Goal: Book appointment/travel/reservation

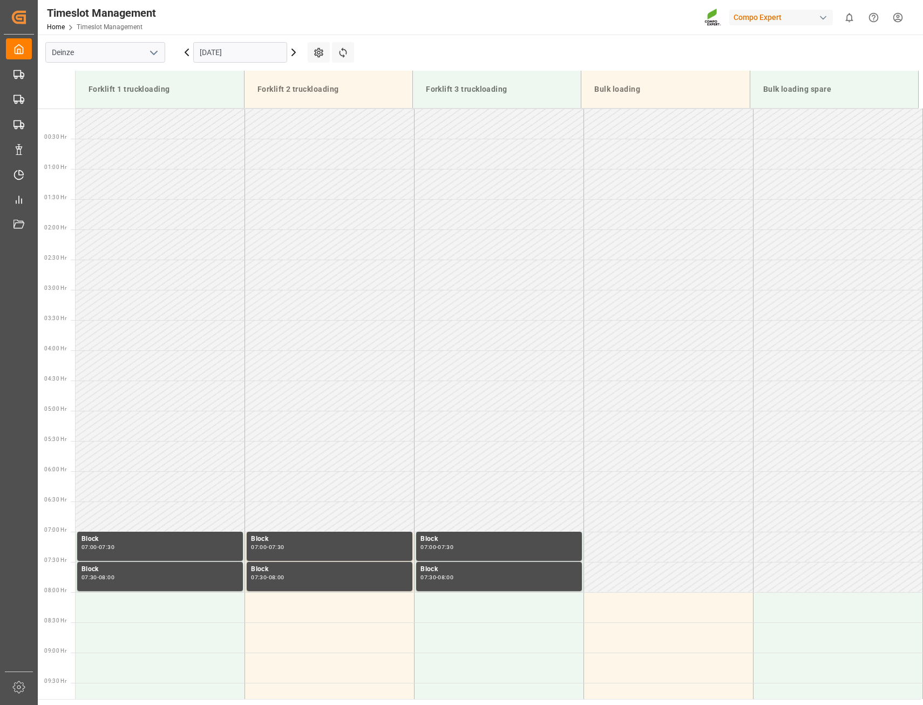
scroll to position [483, 0]
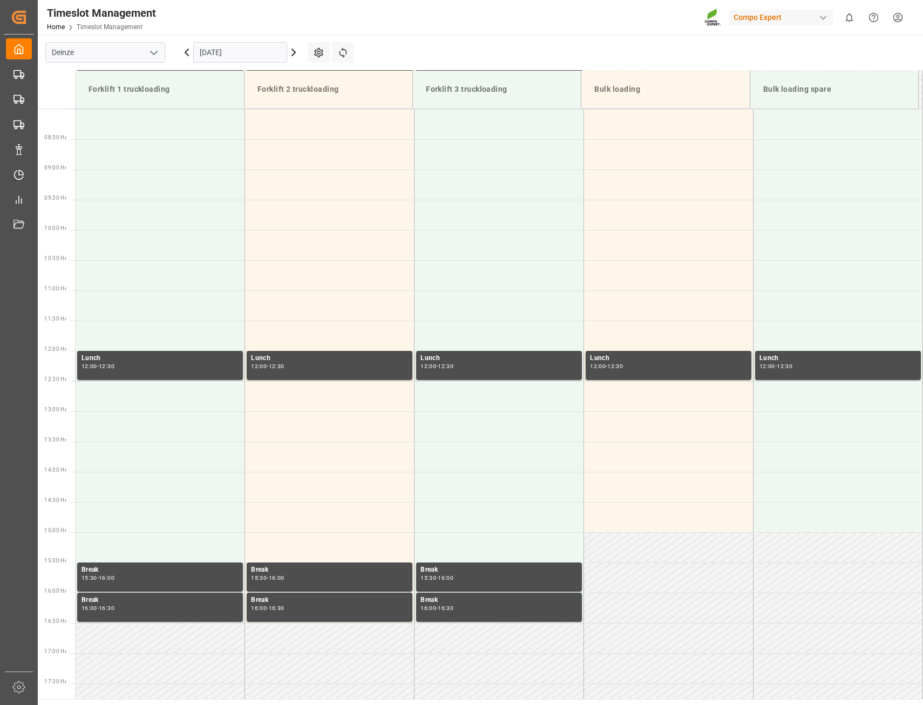
click at [214, 46] on input "[DATE]" at bounding box center [240, 52] width 94 height 21
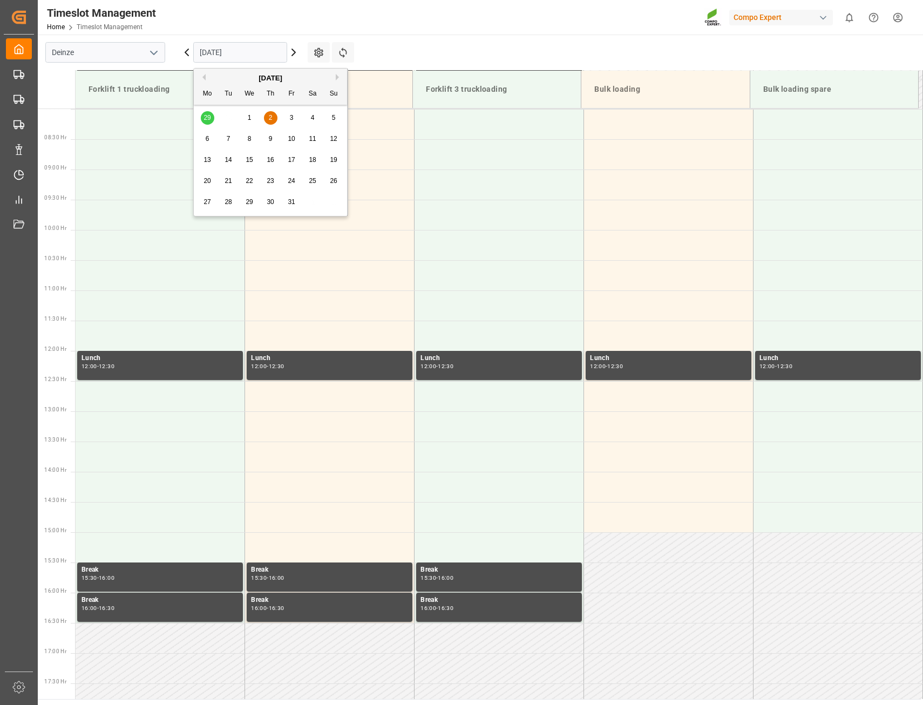
click at [205, 71] on div "[DATE] Mo Tu We Th Fr Sa Su" at bounding box center [270, 87] width 153 height 36
click at [207, 77] on div "[DATE]" at bounding box center [270, 78] width 153 height 11
click at [206, 79] on div "[DATE]" at bounding box center [270, 78] width 153 height 11
click at [204, 78] on button "Previous Month" at bounding box center [202, 77] width 6 height 6
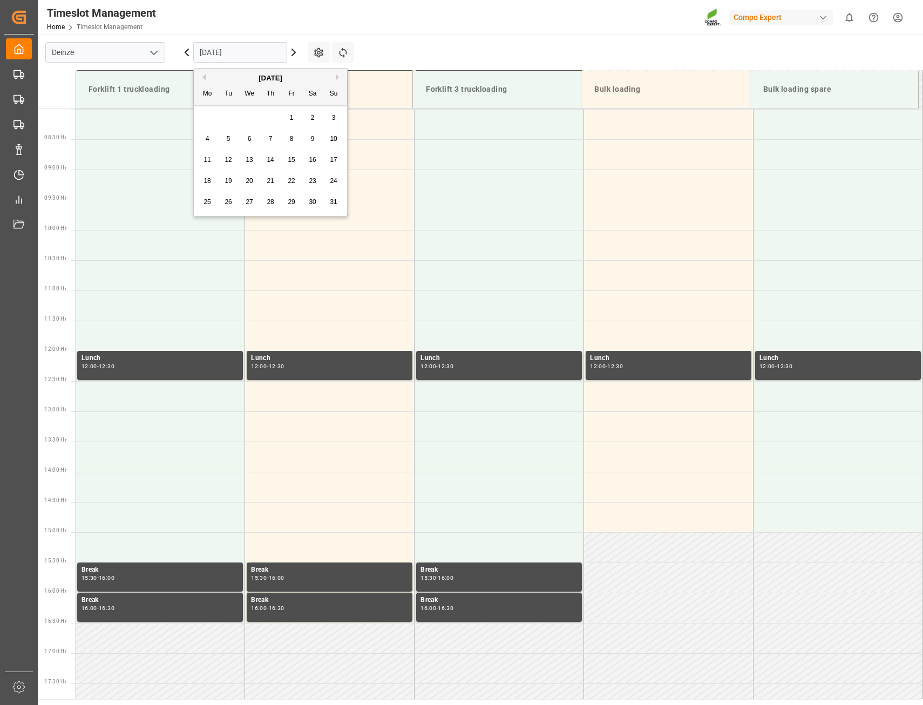
click at [339, 76] on button "Next Month" at bounding box center [339, 77] width 6 height 6
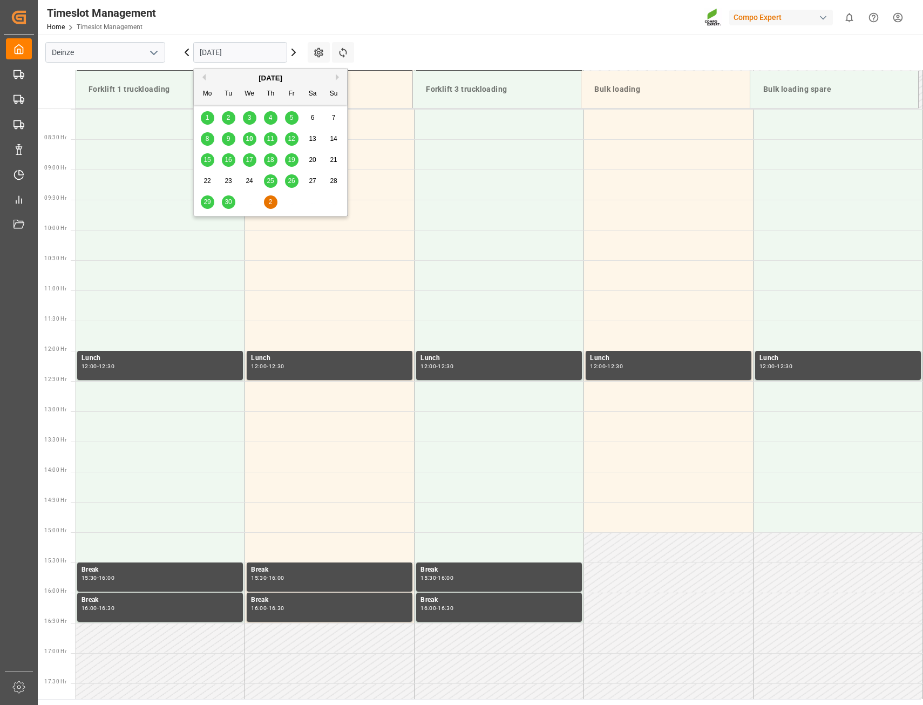
click at [268, 139] on span "11" at bounding box center [270, 139] width 7 height 8
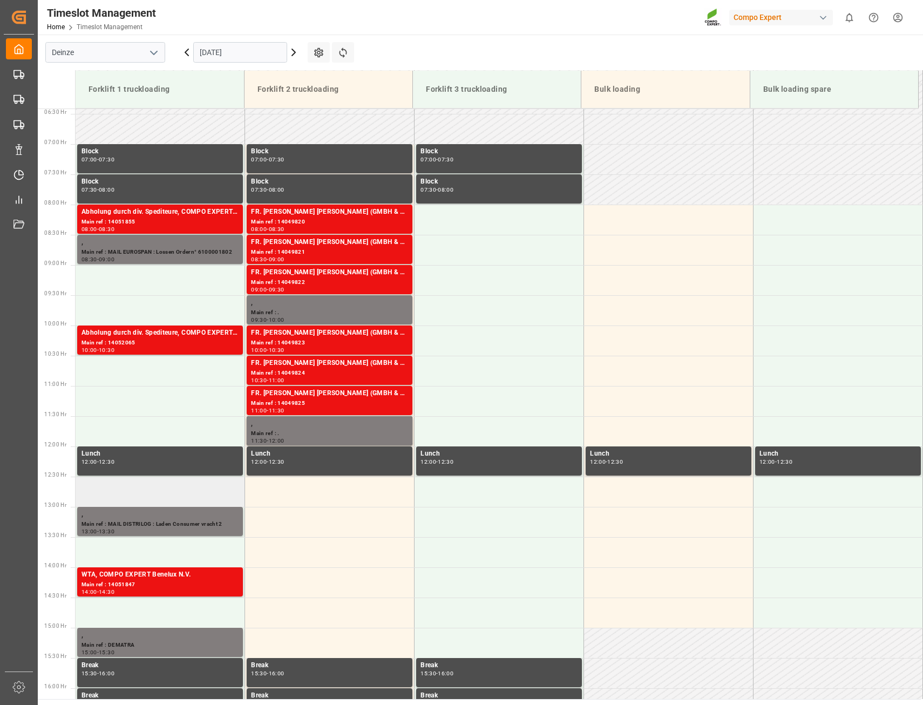
scroll to position [382, 0]
